Goal: Find specific page/section: Find specific page/section

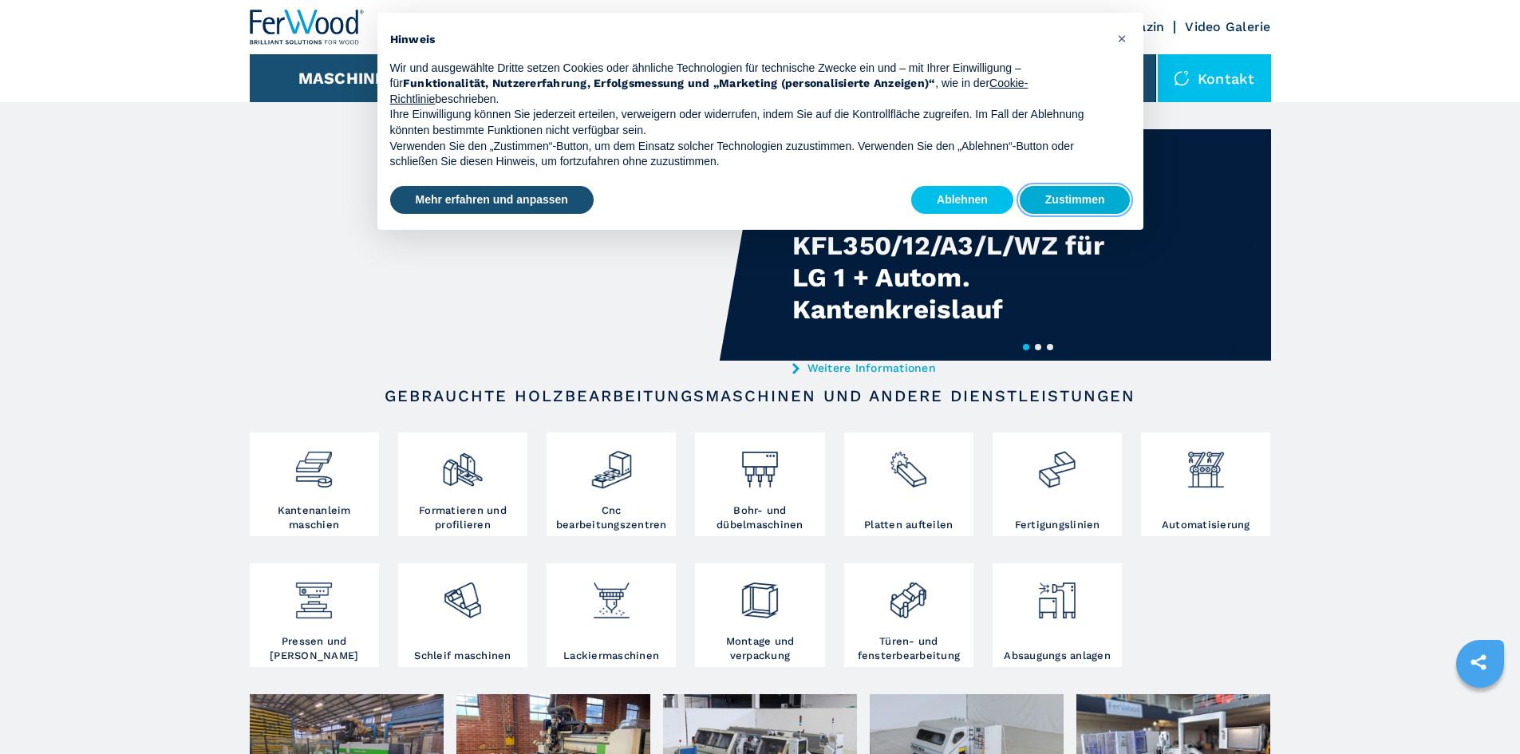
click at [1096, 197] on button "Zustimmen" at bounding box center [1075, 200] width 111 height 29
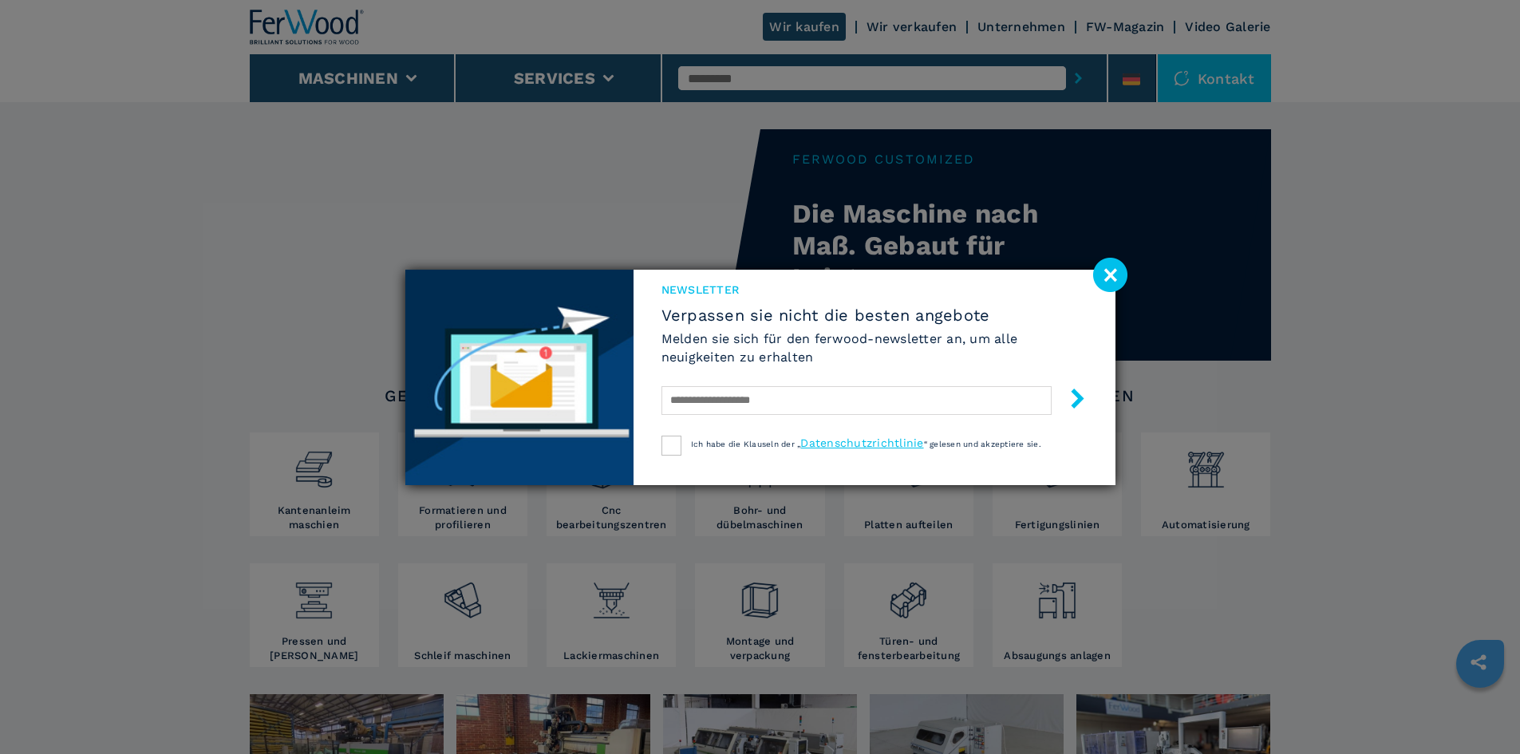
click at [1102, 271] on image at bounding box center [1110, 275] width 34 height 34
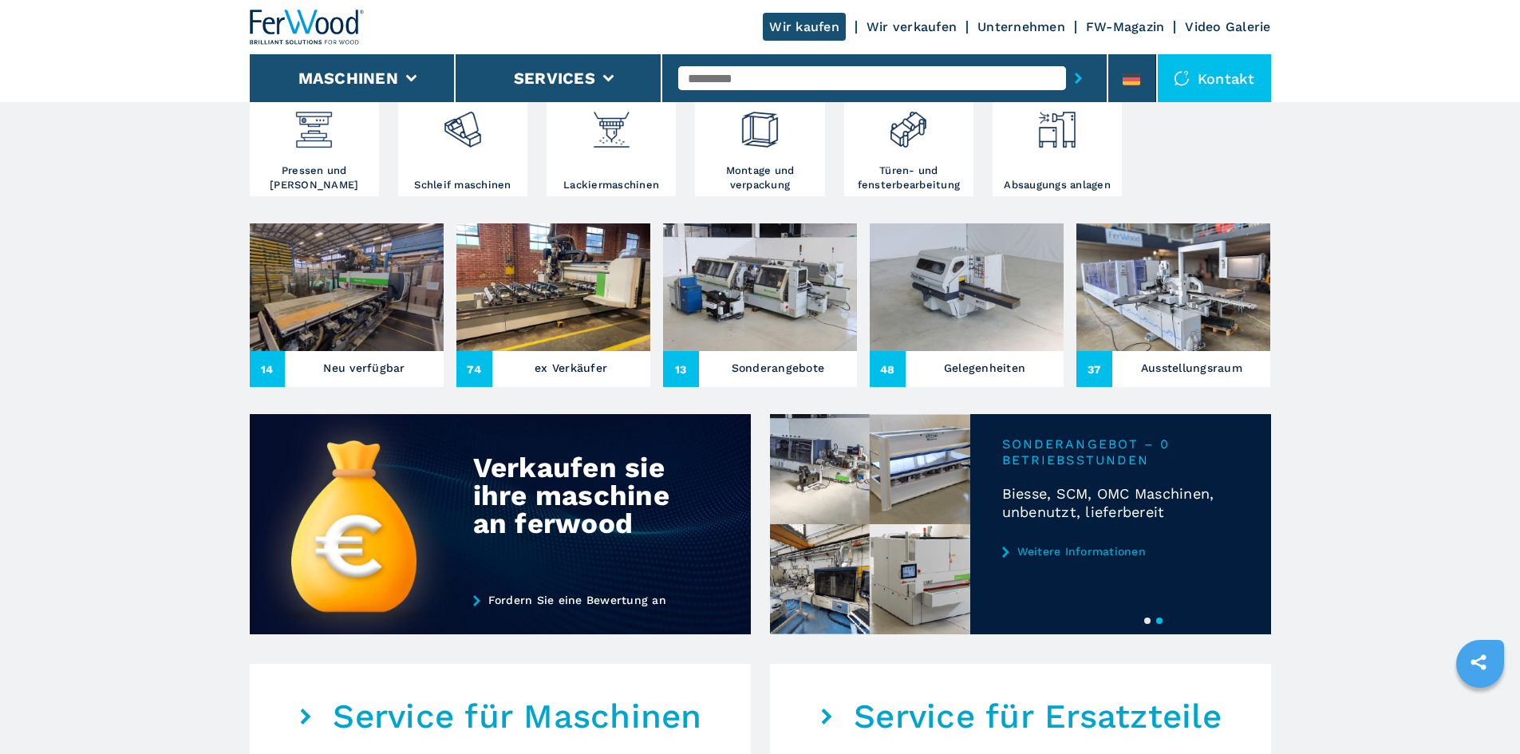
scroll to position [160, 0]
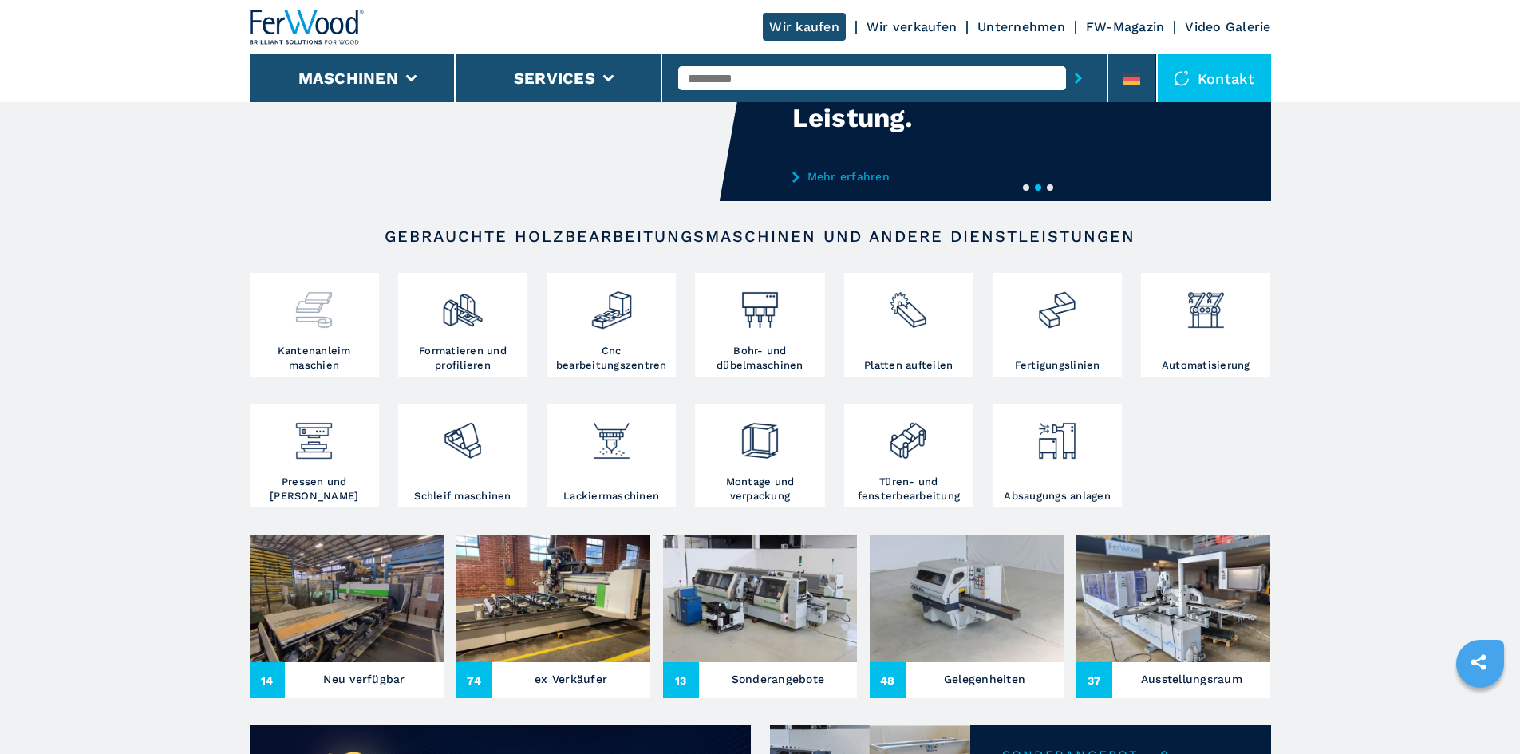
click at [302, 338] on div at bounding box center [314, 310] width 121 height 67
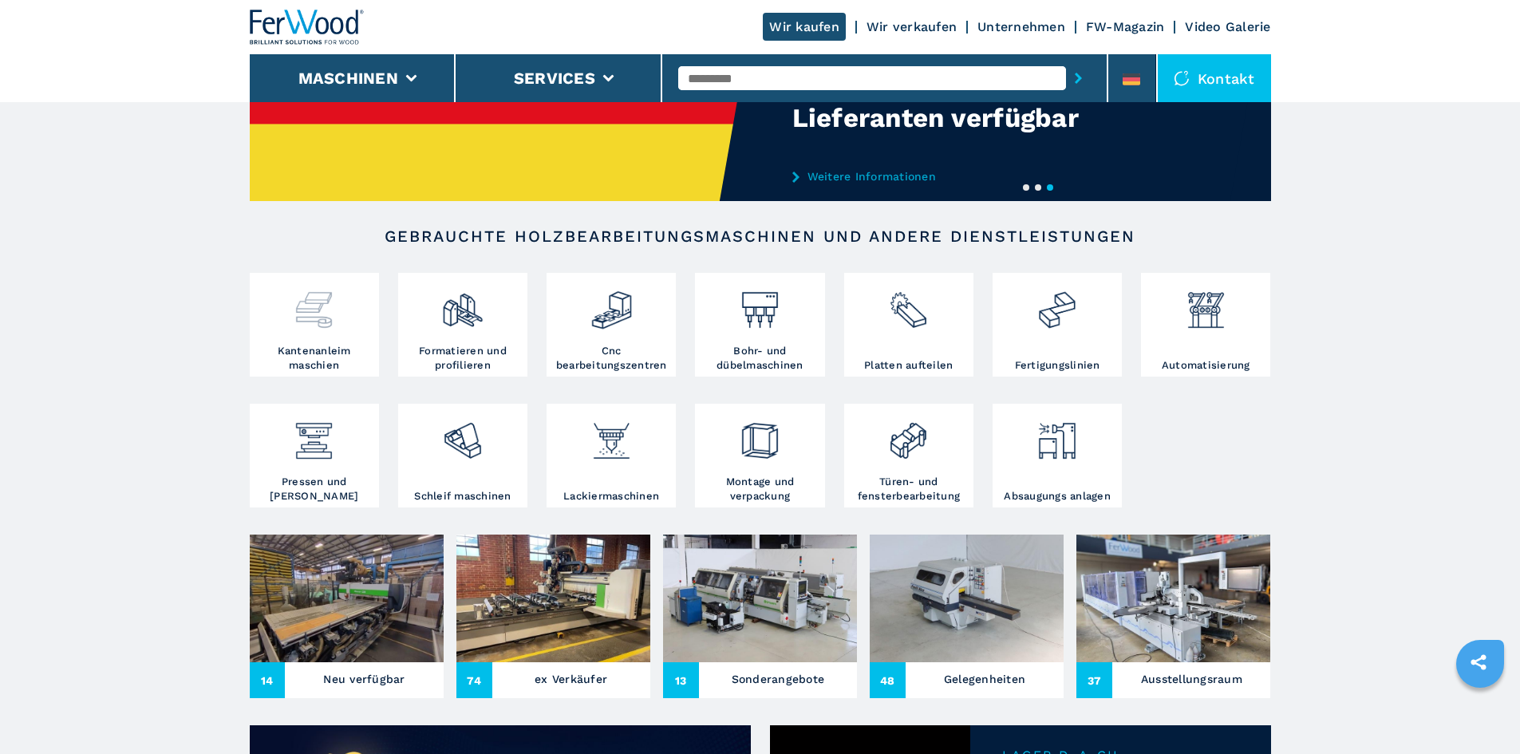
click at [308, 334] on div at bounding box center [314, 310] width 121 height 67
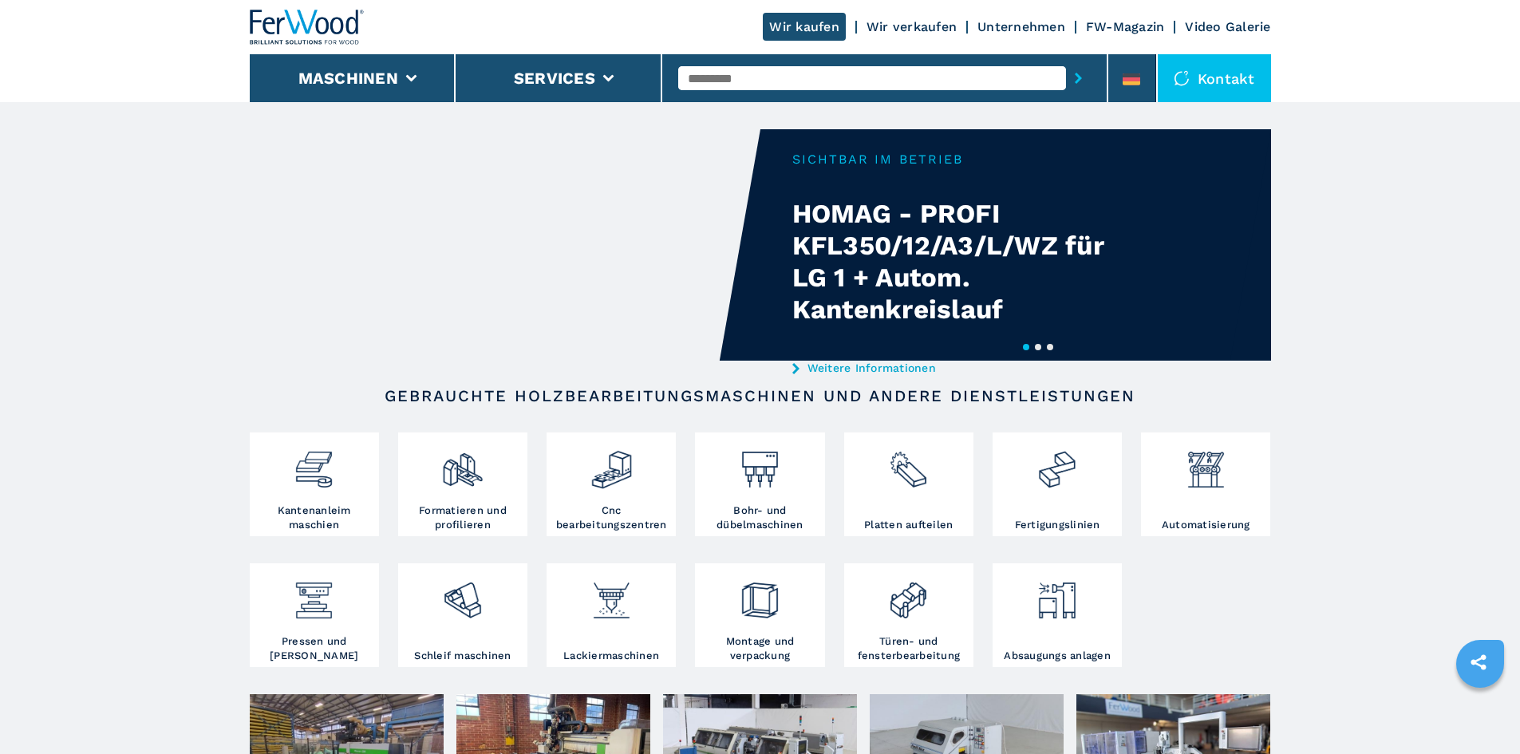
click at [614, 479] on img at bounding box center [612, 464] width 42 height 54
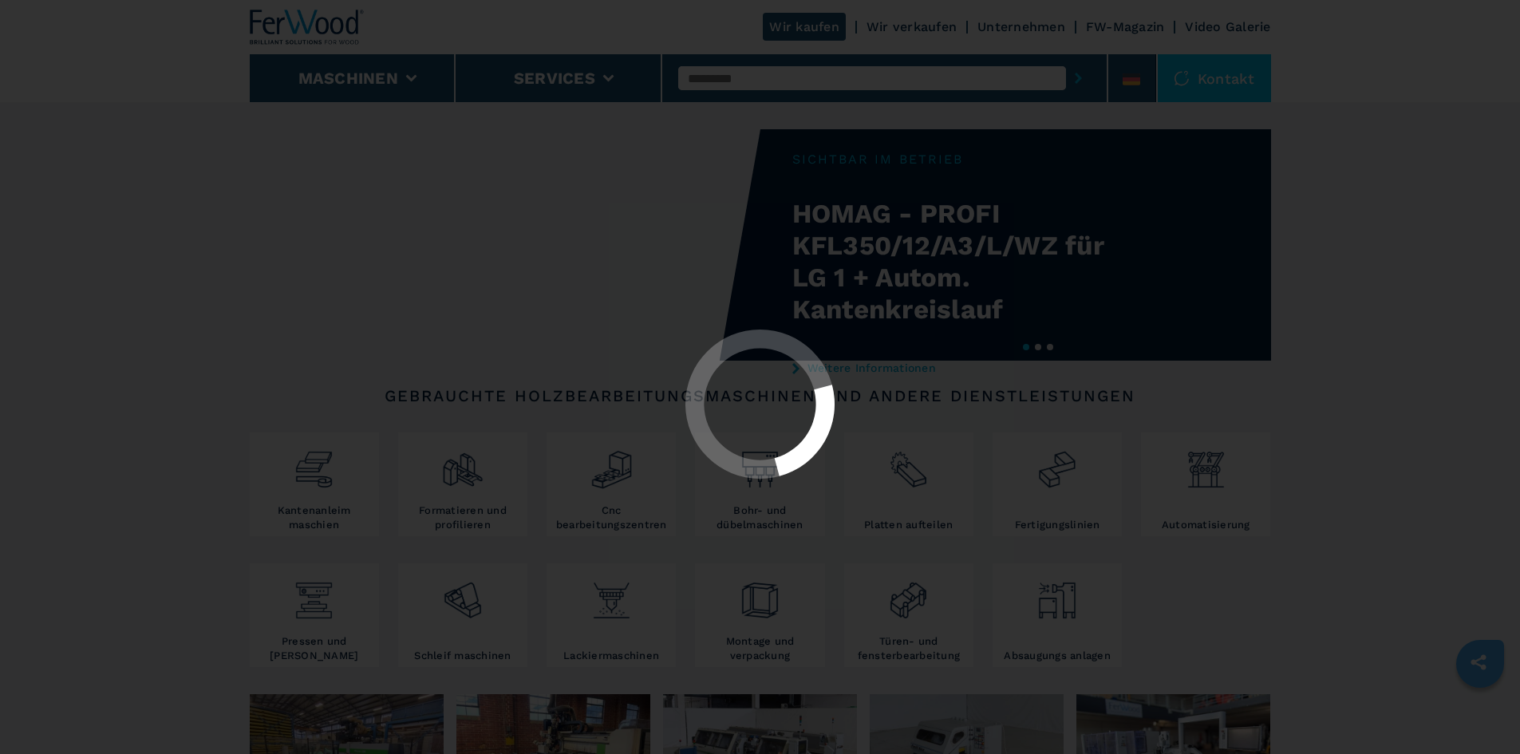
select select "**********"
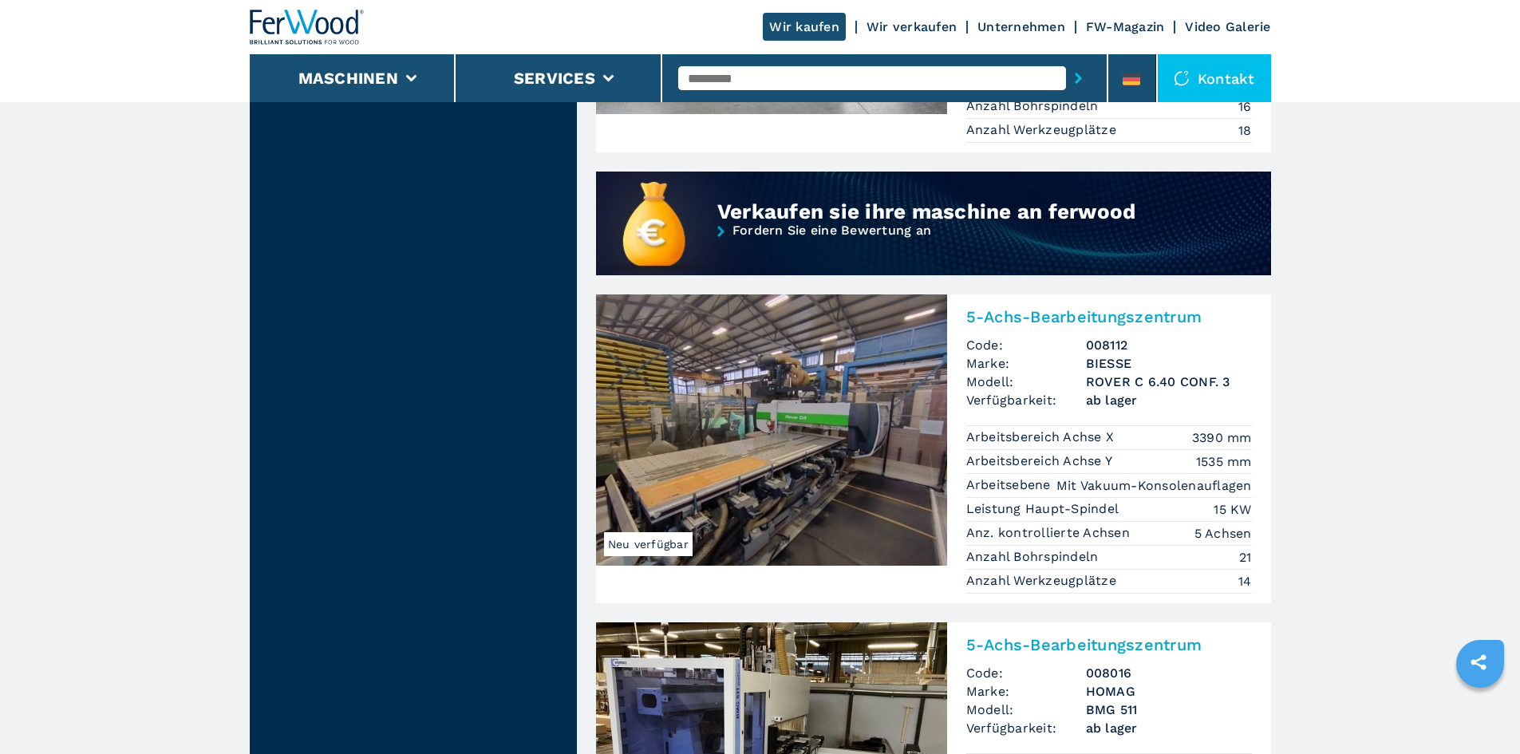
scroll to position [1436, 0]
